Goal: Information Seeking & Learning: Learn about a topic

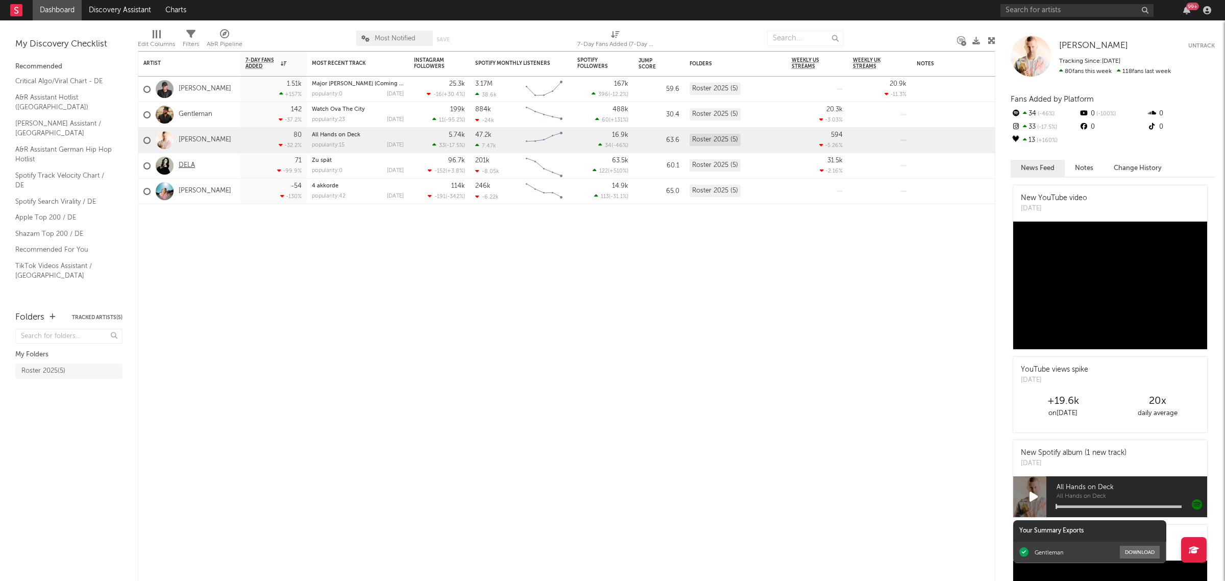
click at [180, 165] on link "DELA" at bounding box center [187, 165] width 16 height 9
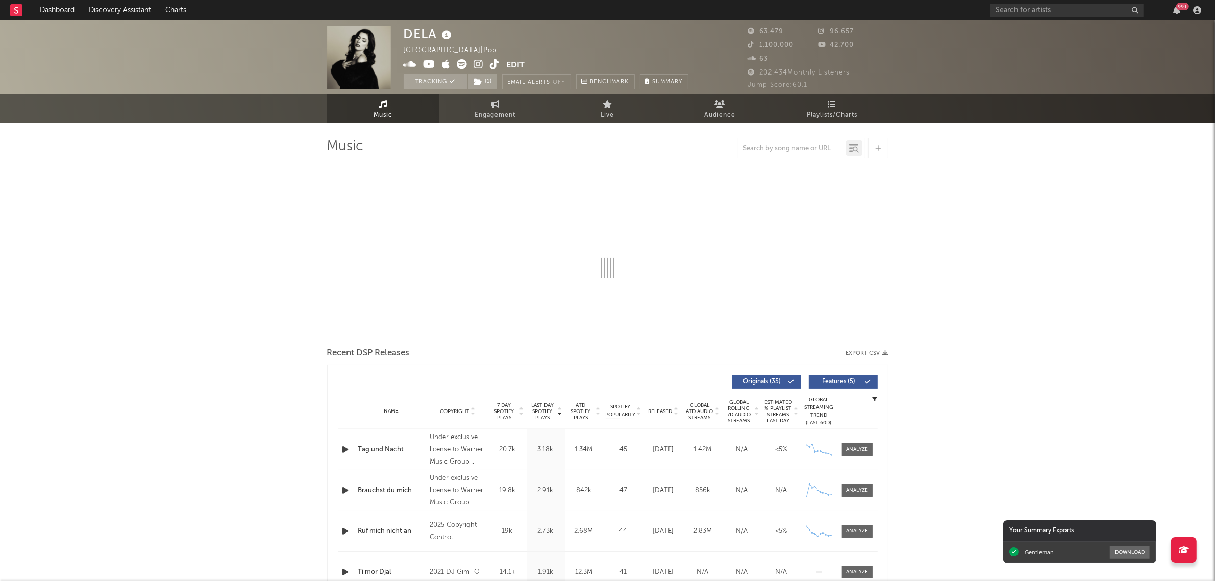
select select "6m"
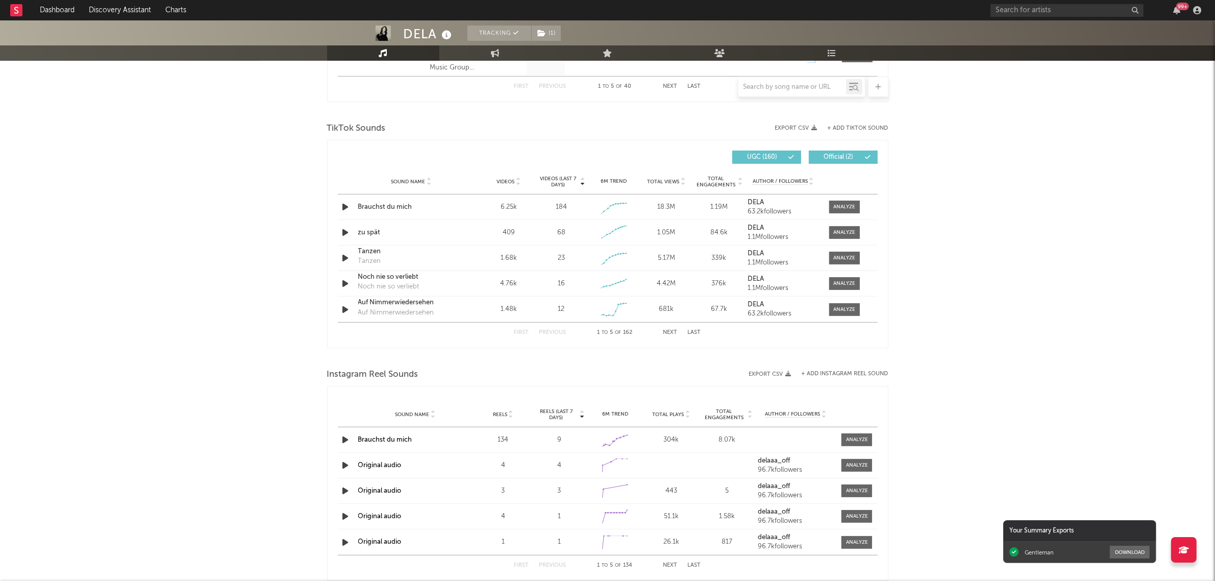
scroll to position [981, 0]
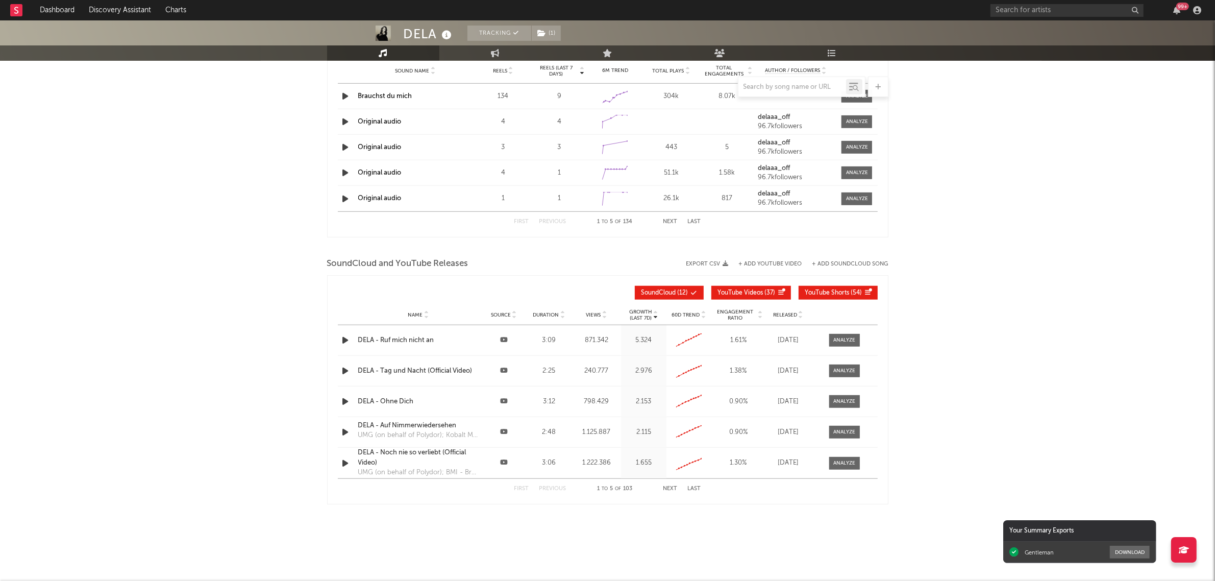
click at [669, 488] on button "Next" at bounding box center [670, 489] width 14 height 6
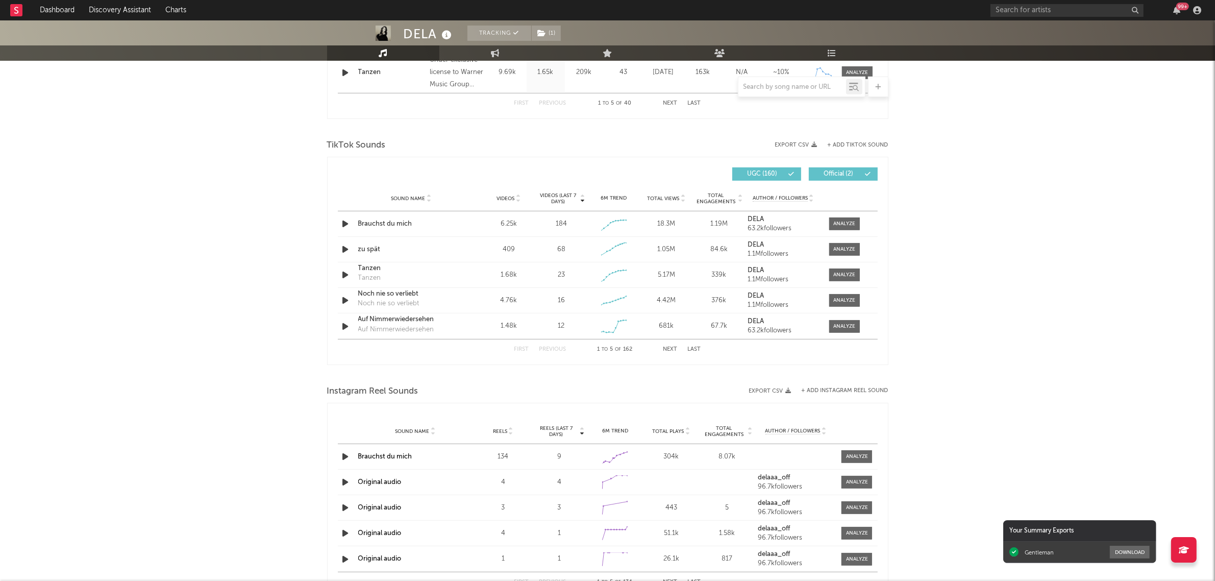
scroll to position [599, 0]
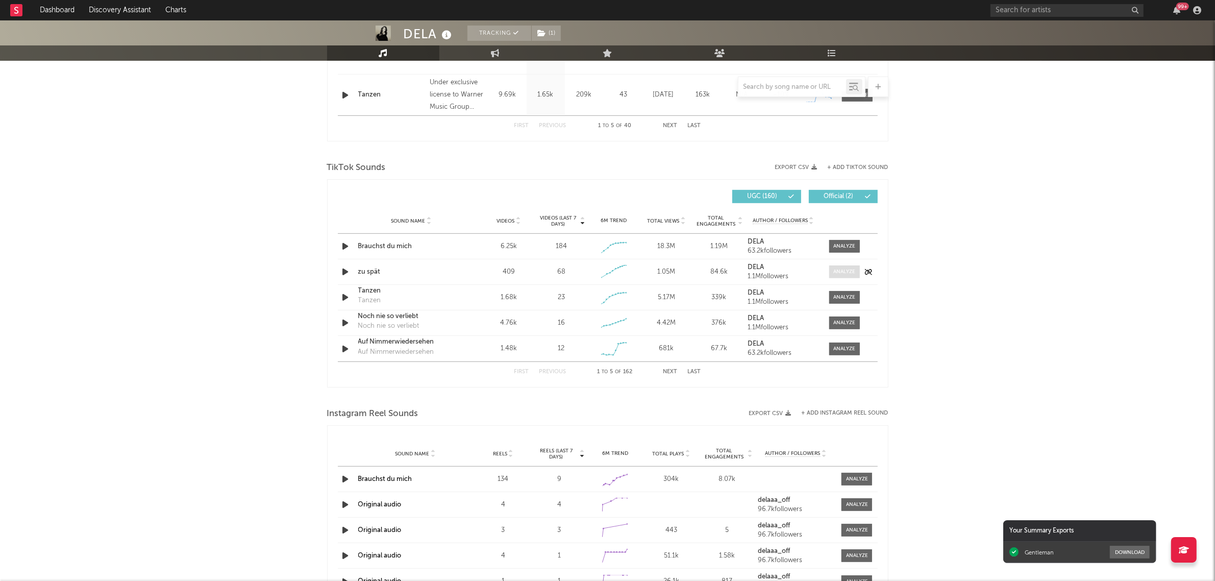
click at [846, 268] on div at bounding box center [844, 272] width 22 height 8
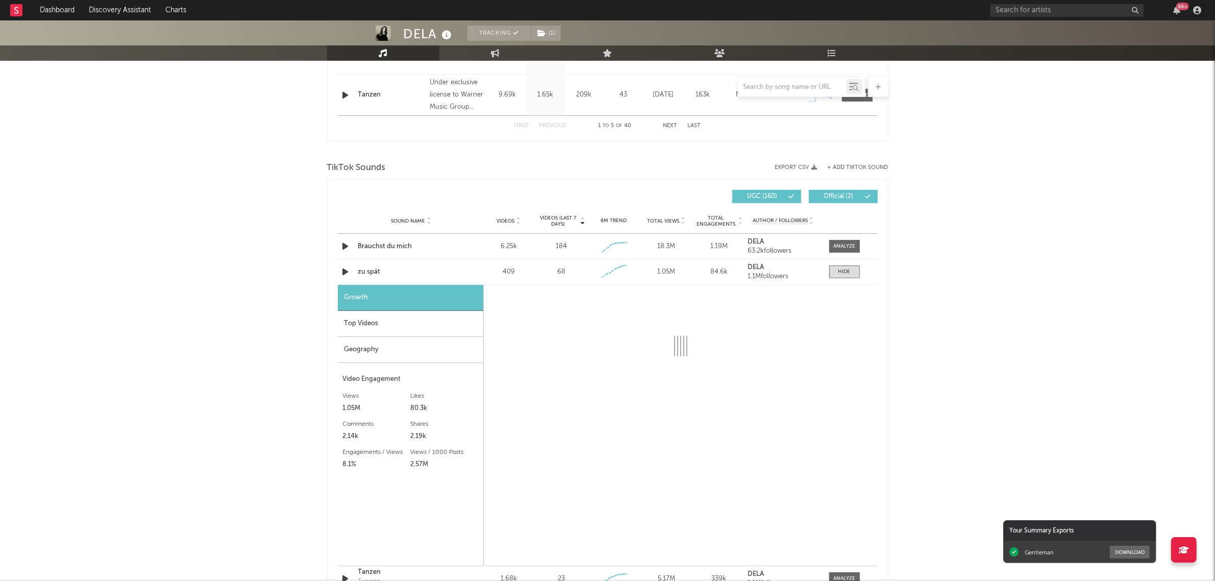
select select "1w"
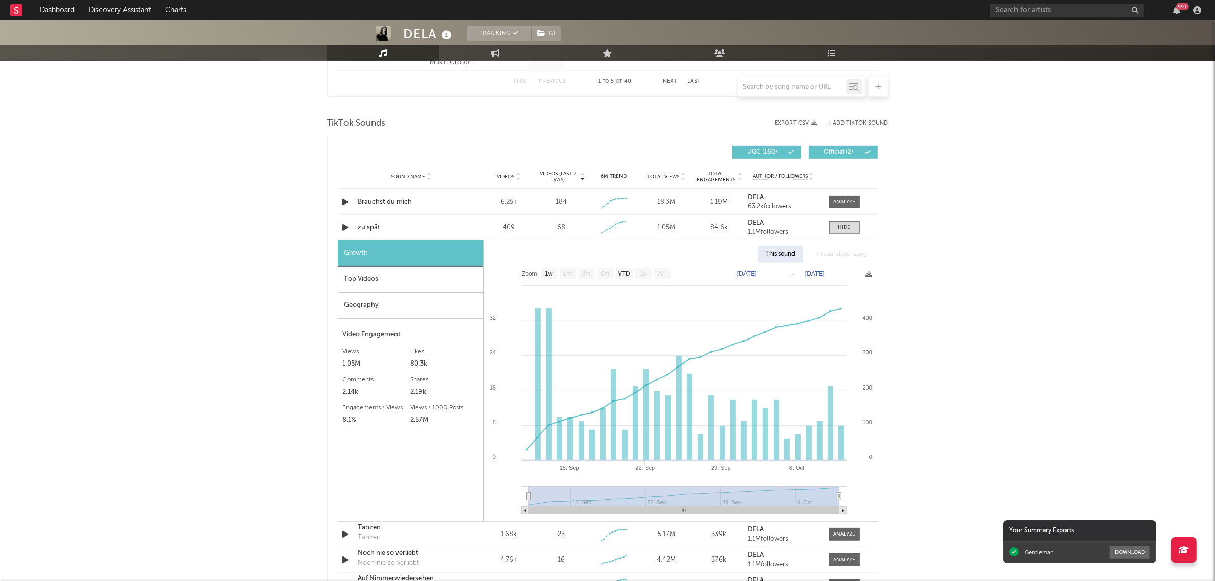
scroll to position [662, 0]
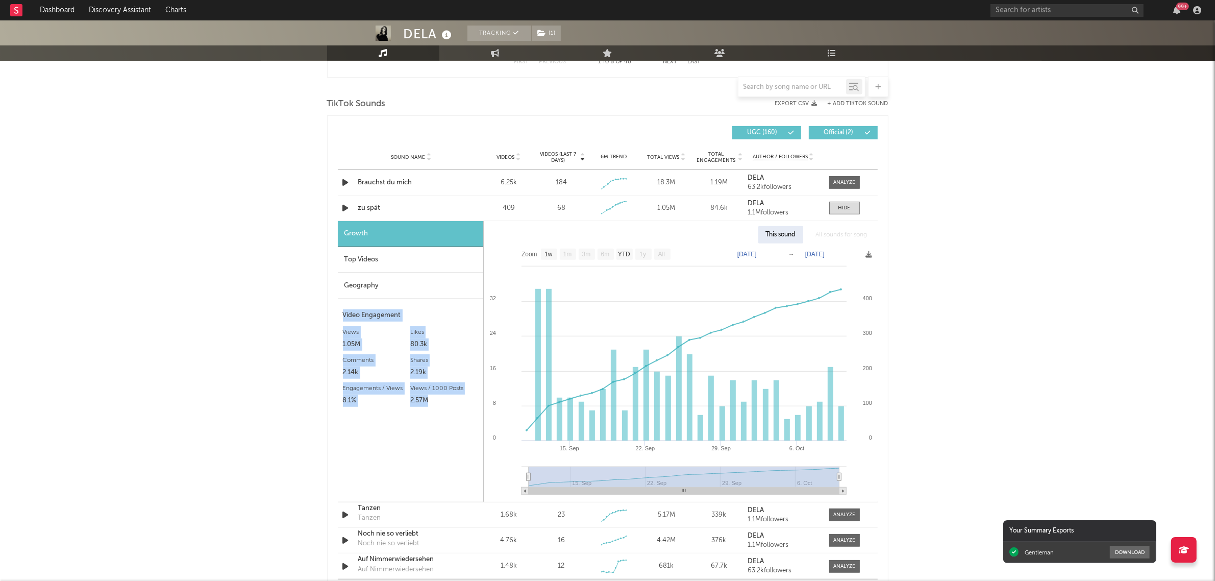
drag, startPoint x: 442, startPoint y: 404, endPoint x: 334, endPoint y: 317, distance: 137.9
click at [334, 317] on div "Videos (last 7 days) Sound Name Videos Videos (last 7 days) Total Views Total E…" at bounding box center [607, 359] width 561 height 489
copy div "Video Engagement Views 1.05M Likes 80.3k Likes 80.3k Comments 2.14k Shares 2.19…"
click at [148, 333] on div "DELA Tracking ( 1 ) [GEOGRAPHIC_DATA] | Pop Edit Tracking ( 1 ) Email Alerts Of…" at bounding box center [607, 269] width 1215 height 1823
click at [1077, 320] on div "DELA Tracking ( 1 ) [GEOGRAPHIC_DATA] | Pop Edit Tracking ( 1 ) Email Alerts Of…" at bounding box center [607, 269] width 1215 height 1823
